Goal: Navigation & Orientation: Find specific page/section

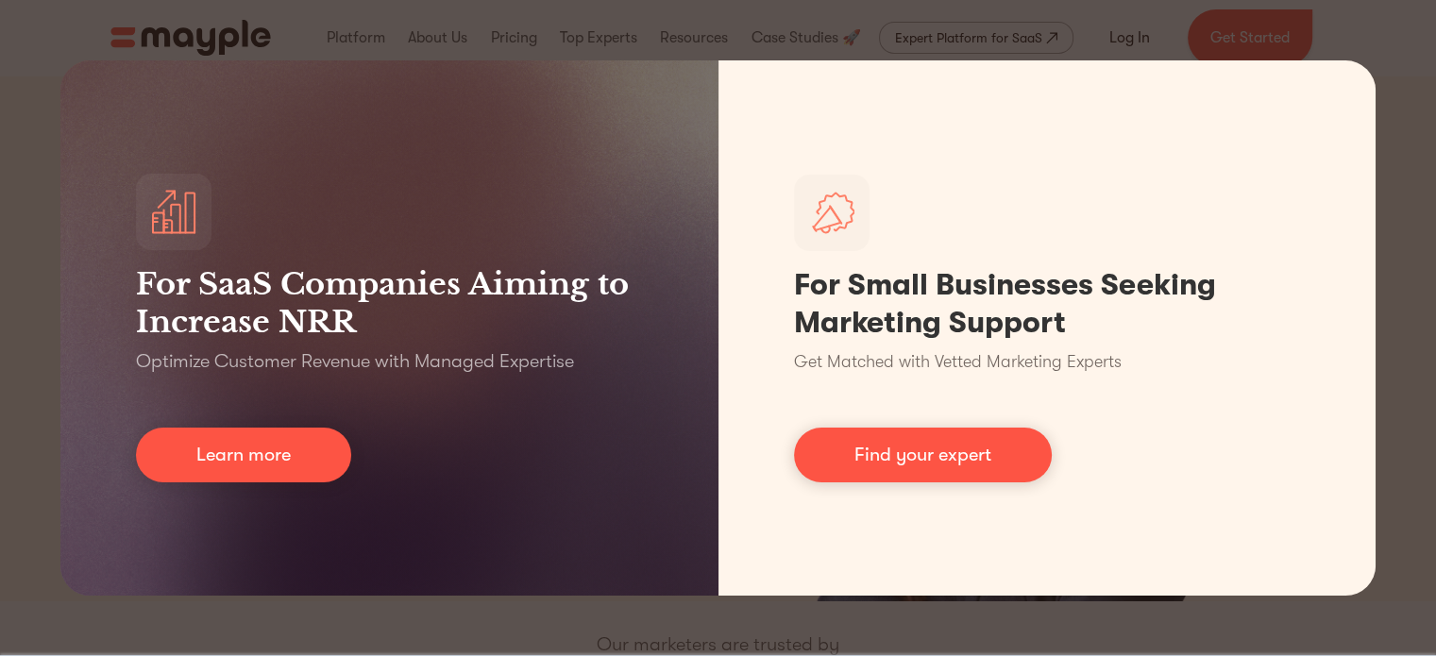
click at [1380, 58] on div "For SaaS Companies Aiming to Increase NRR Optimize Customer Revenue with Manage…" at bounding box center [718, 328] width 1436 height 656
click at [226, 41] on div "For SaaS Companies Aiming to Increase NRR Optimize Customer Revenue with Manage…" at bounding box center [718, 328] width 1436 height 656
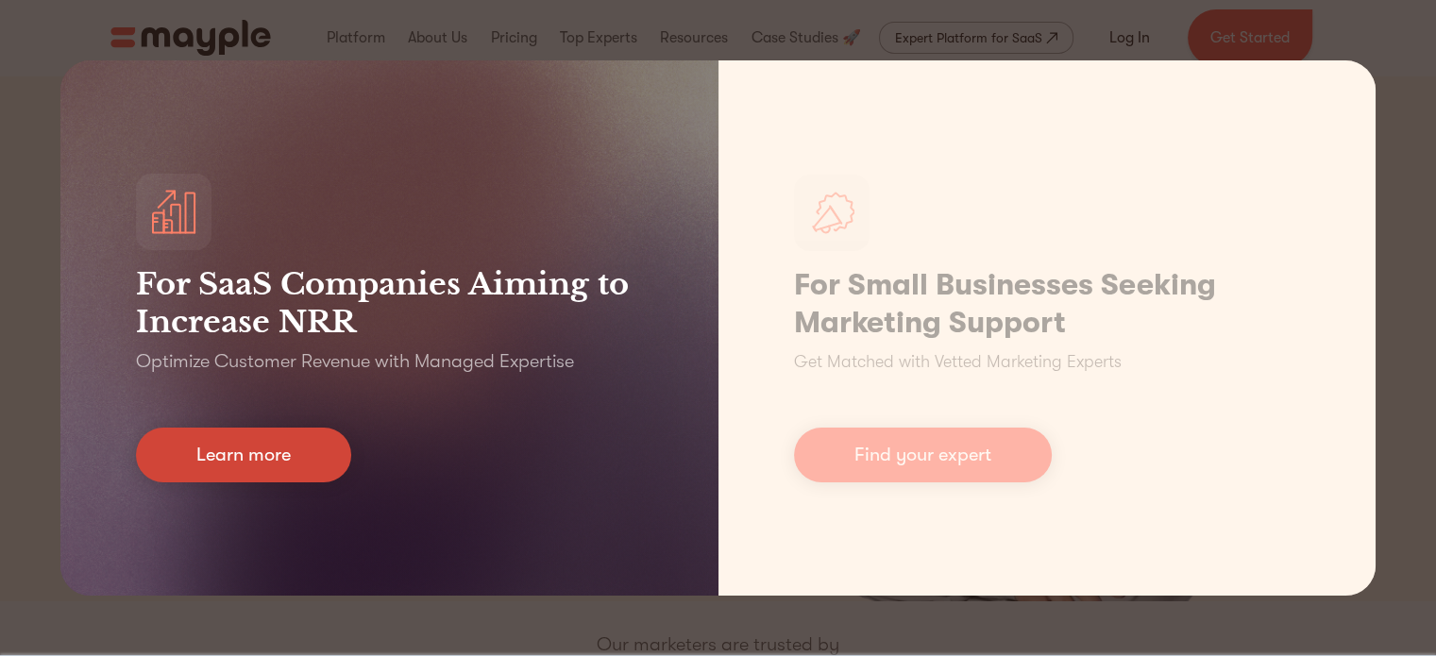
click at [268, 475] on link "Learn more" at bounding box center [243, 455] width 215 height 55
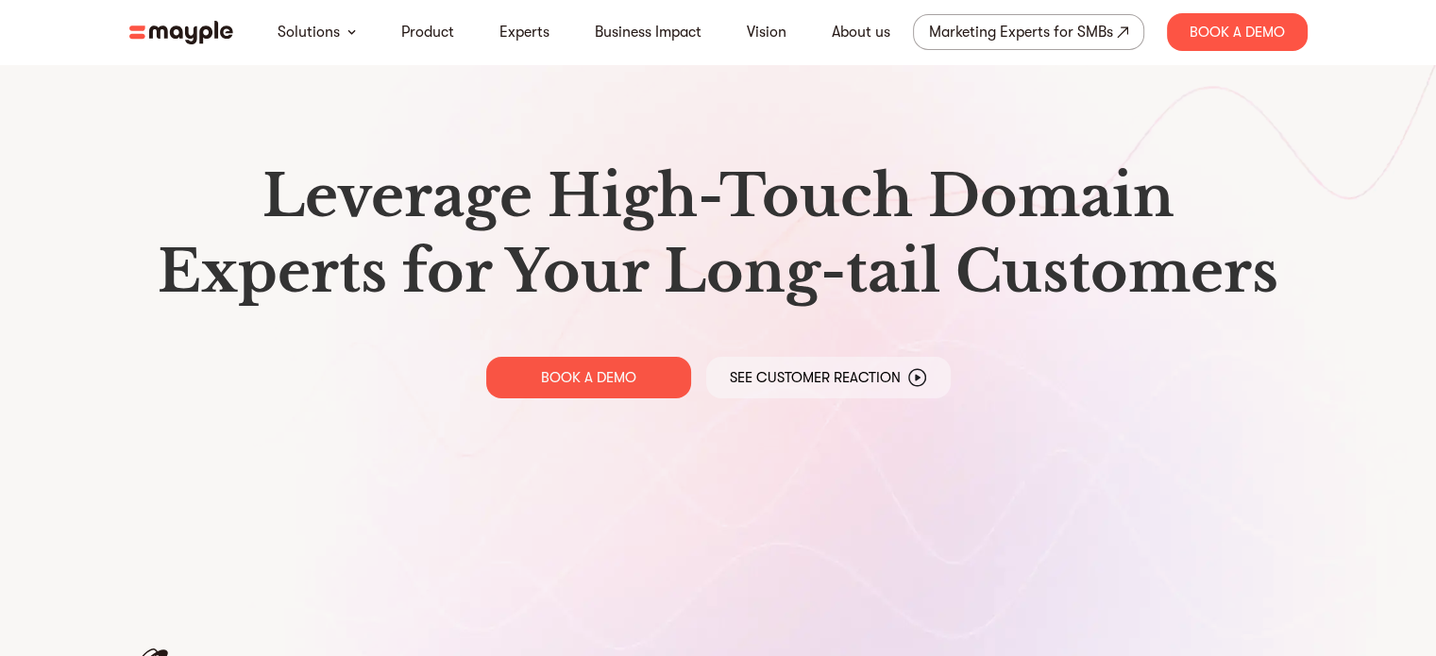
click at [193, 25] on img at bounding box center [181, 33] width 104 height 24
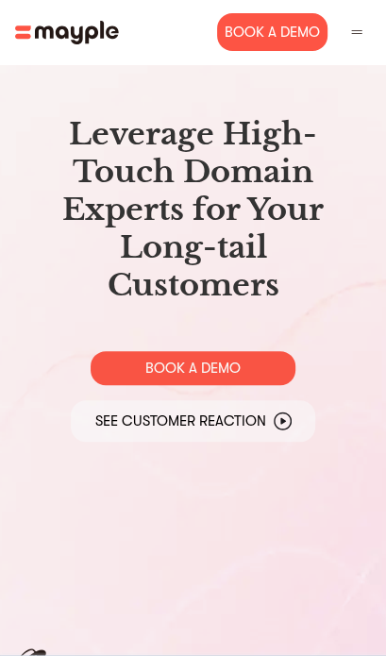
click at [66, 37] on img at bounding box center [67, 33] width 104 height 24
